Goal: Navigation & Orientation: Find specific page/section

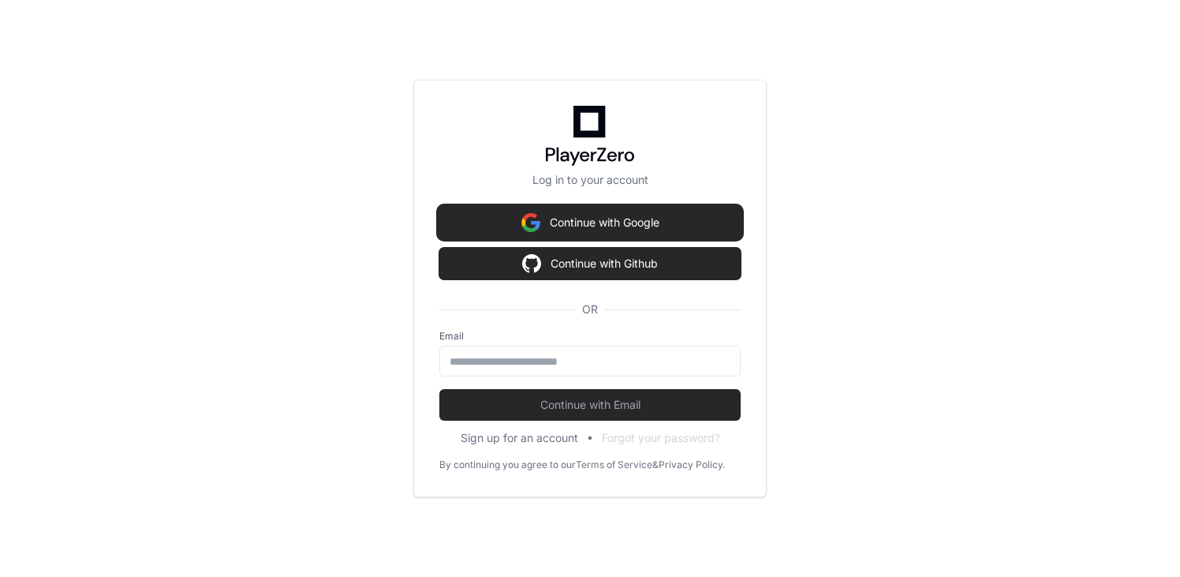
click at [568, 217] on button "Continue with Google" at bounding box center [589, 223] width 301 height 32
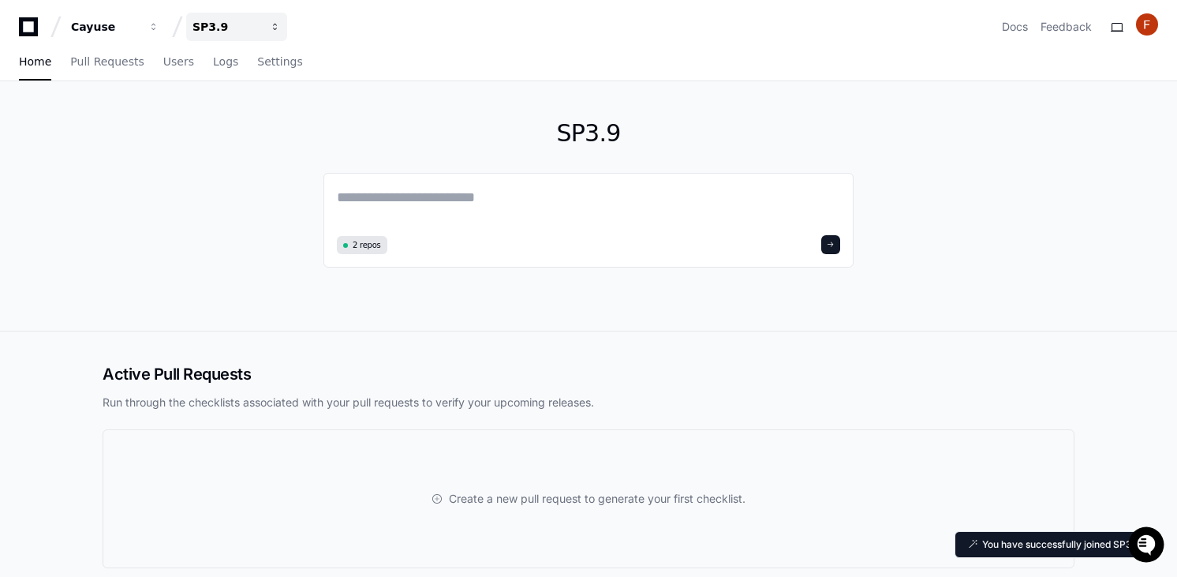
click at [257, 17] on button "SP3.9" at bounding box center [236, 27] width 101 height 28
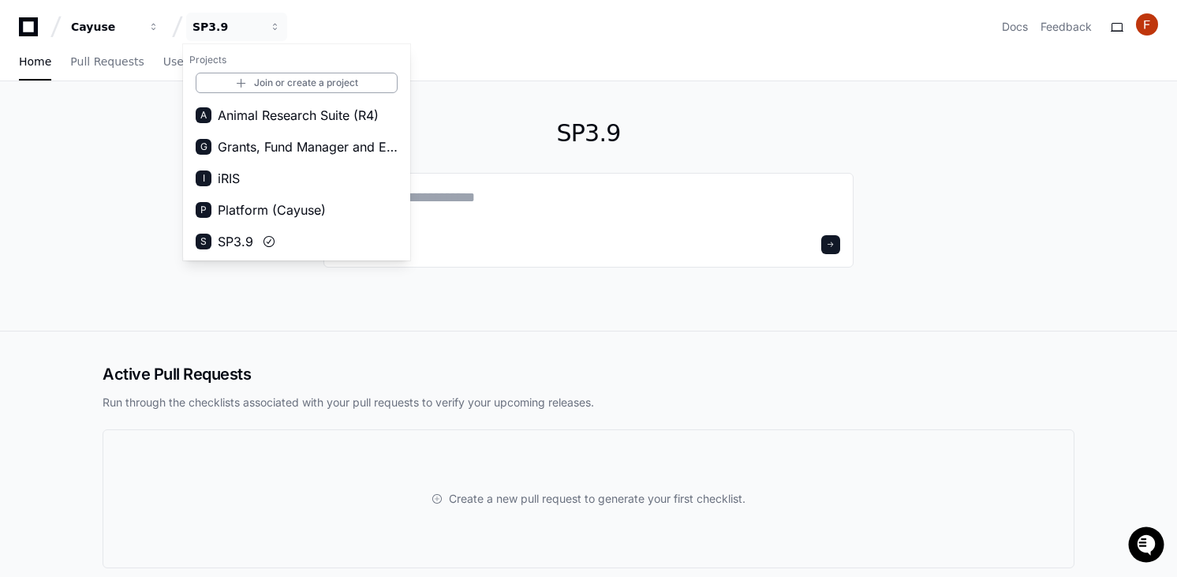
click at [56, 196] on div "SP3.9 2 repos" at bounding box center [588, 206] width 1177 height 250
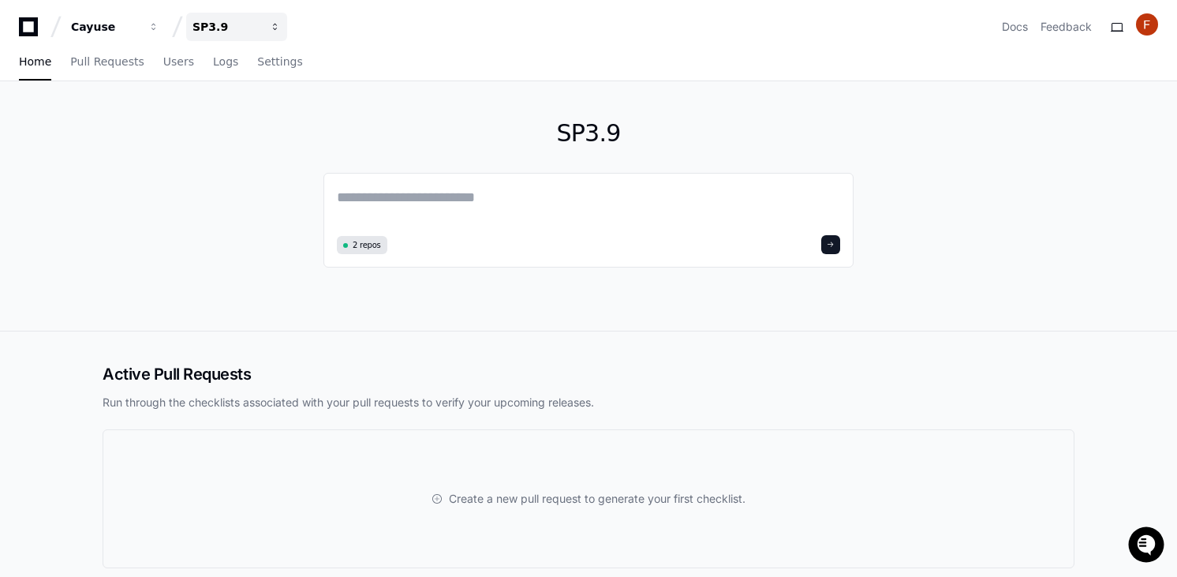
click at [139, 30] on div "SP3.9" at bounding box center [105, 27] width 68 height 16
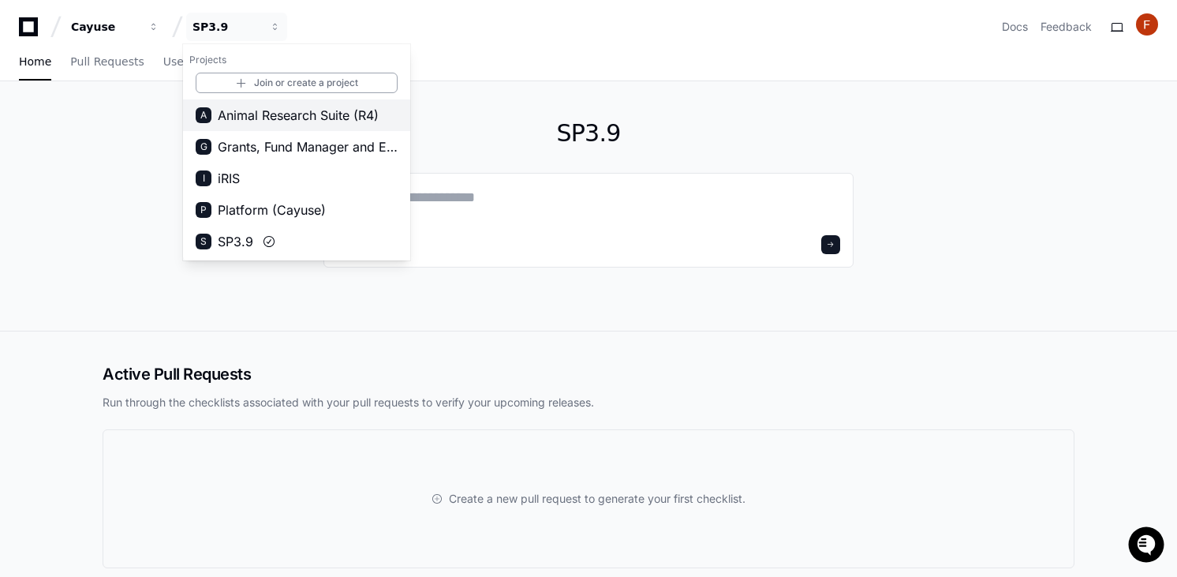
click at [275, 115] on span "Animal Research Suite (R4)" at bounding box center [298, 115] width 161 height 19
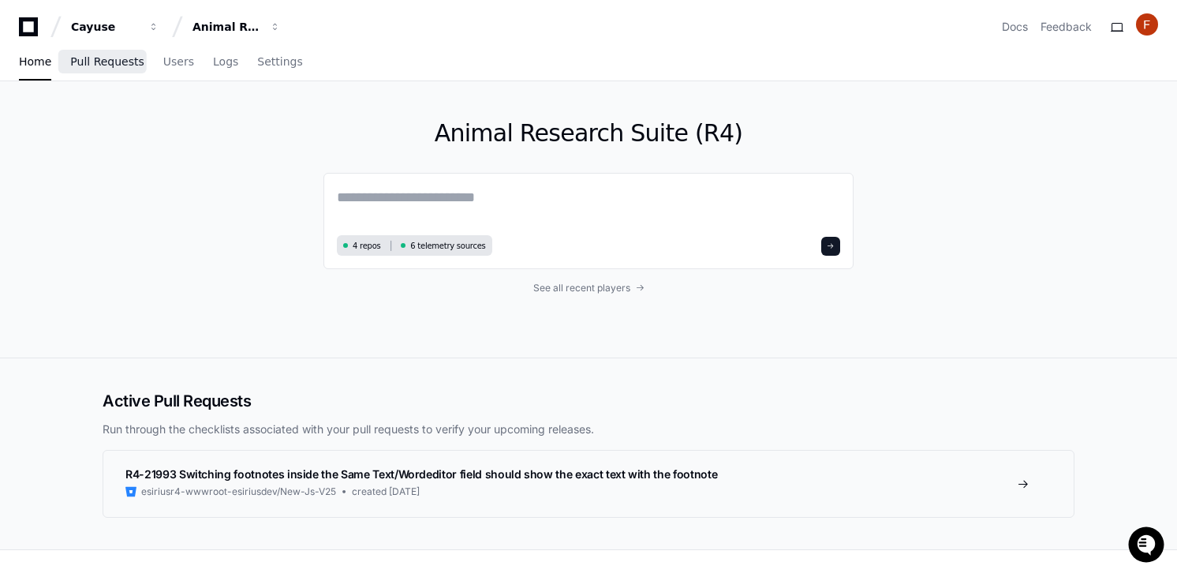
click at [102, 65] on span "Pull Requests" at bounding box center [106, 61] width 73 height 9
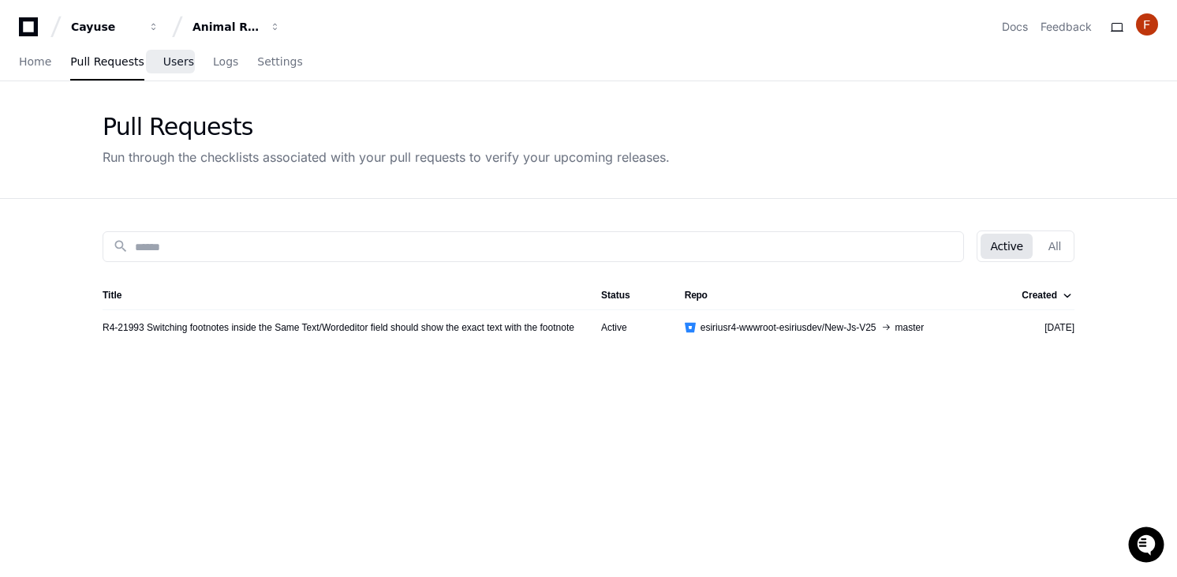
click at [183, 65] on span "Users" at bounding box center [178, 61] width 31 height 9
